Goal: Check status: Check status

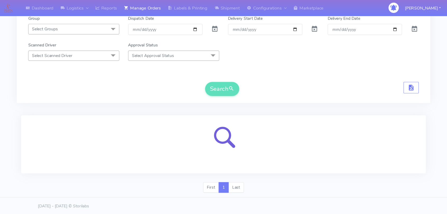
scroll to position [58, 0]
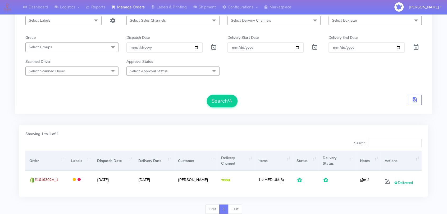
drag, startPoint x: 303, startPoint y: 131, endPoint x: 313, endPoint y: 131, distance: 10.3
click at [303, 131] on div "Showing 1 to 1 of 1" at bounding box center [223, 135] width 404 height 8
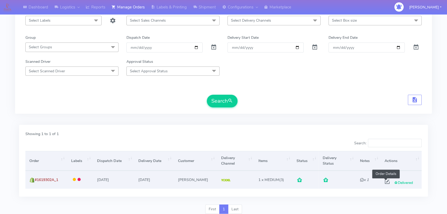
click at [385, 183] on span at bounding box center [387, 182] width 10 height 5
select select "5"
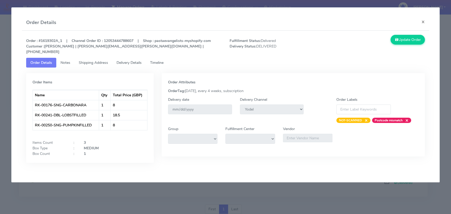
click at [124, 60] on span "Delivery Details" at bounding box center [129, 62] width 25 height 5
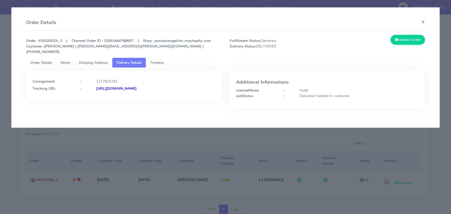
drag, startPoint x: 194, startPoint y: 82, endPoint x: 154, endPoint y: 85, distance: 41.0
click at [154, 86] on div "[URL][DOMAIN_NAME]" at bounding box center [155, 89] width 127 height 6
copy strong "JJD0002249960890072"
click at [402, 21] on button "×" at bounding box center [423, 22] width 12 height 14
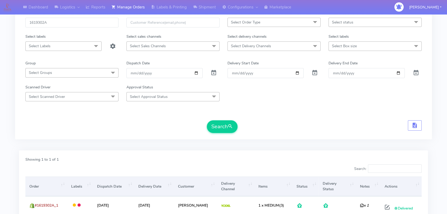
scroll to position [0, 0]
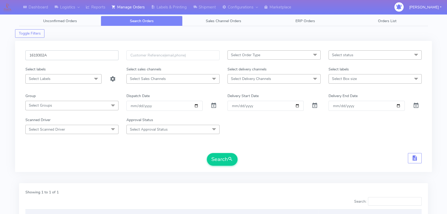
click at [53, 58] on input "1619302A" at bounding box center [71, 55] width 93 height 10
paste input "757"
type input "1619757"
click at [215, 160] on button "Search" at bounding box center [222, 159] width 31 height 13
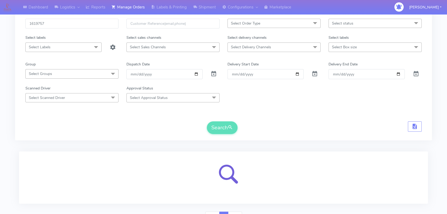
scroll to position [58, 0]
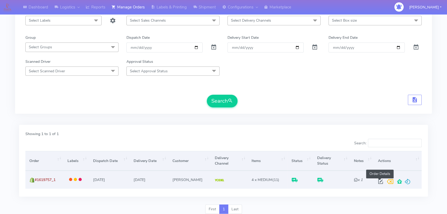
click at [378, 180] on span at bounding box center [381, 182] width 10 height 5
select select "5"
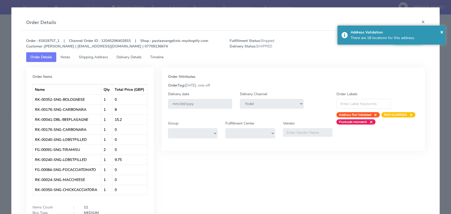
click at [125, 55] on span "Delivery Details" at bounding box center [129, 57] width 25 height 5
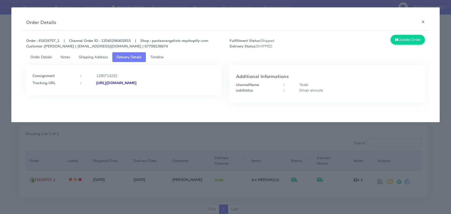
copy strong "JD0002249960890986"
copy strong "JJD0002249960890986"
drag, startPoint x: 203, startPoint y: 88, endPoint x: 154, endPoint y: 86, distance: 50.0
click at [154, 86] on div "Consignment : 1280714292 Tracking URL : [URL][DOMAIN_NAME]" at bounding box center [123, 80] width 195 height 30
click at [159, 4] on modal-container "Order Details × Order : #1619757_1 | Channel Order ID : 12045296402815 | Shop :…" at bounding box center [225, 107] width 451 height 214
